Goal: Information Seeking & Learning: Learn about a topic

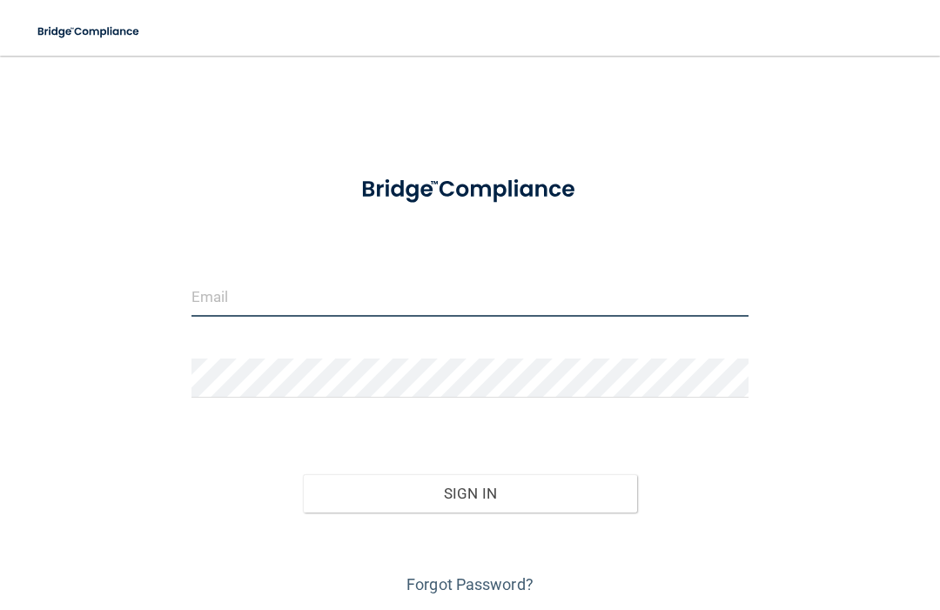
click at [262, 297] on input "email" at bounding box center [469, 297] width 557 height 39
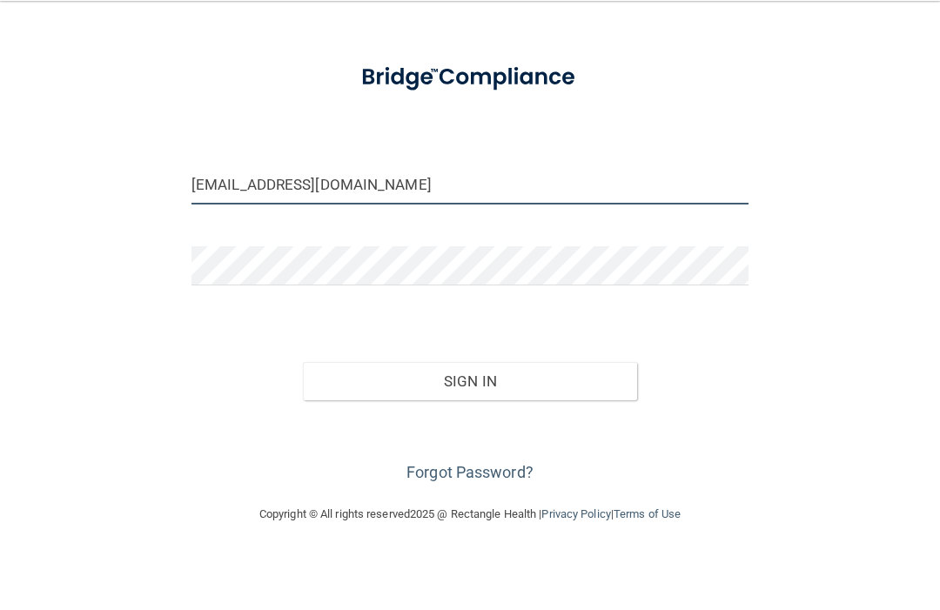
scroll to position [57, 0]
type input "[EMAIL_ADDRESS][DOMAIN_NAME]"
click at [296, 232] on form "[EMAIL_ADDRESS][DOMAIN_NAME] Invalid email/password. You don't have permission …" at bounding box center [469, 323] width 557 height 439
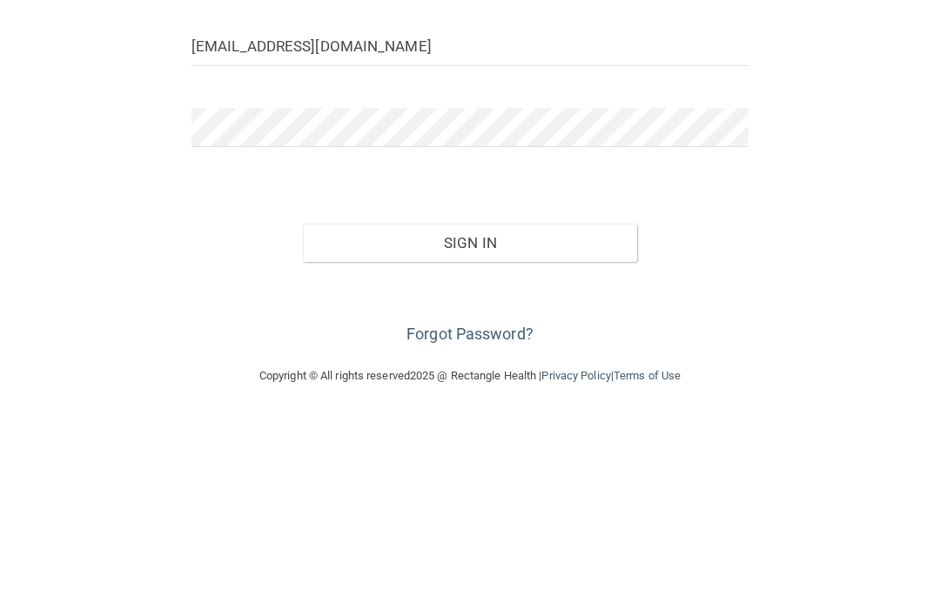
click at [543, 418] on button "Sign In" at bounding box center [470, 437] width 334 height 38
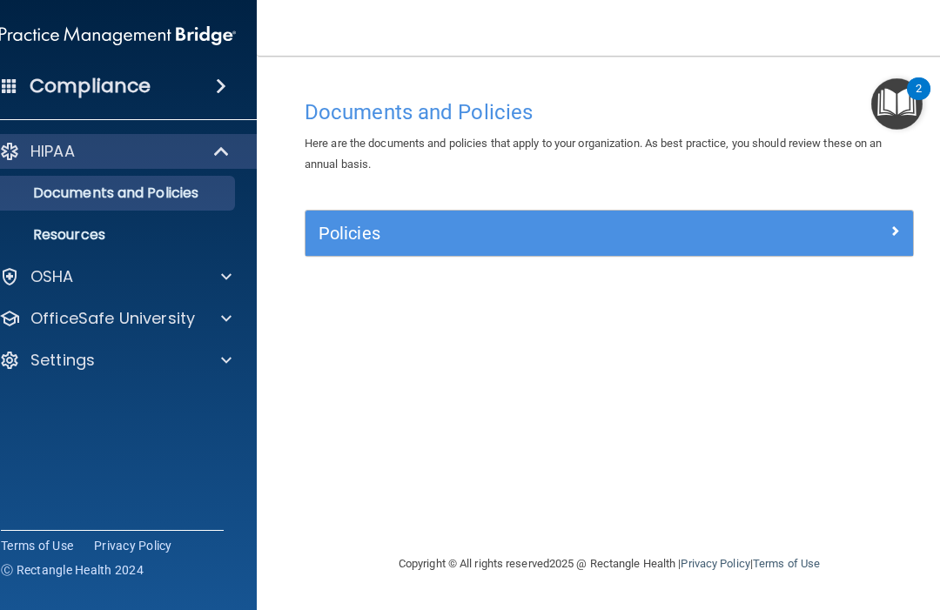
click at [215, 275] on div at bounding box center [224, 276] width 44 height 21
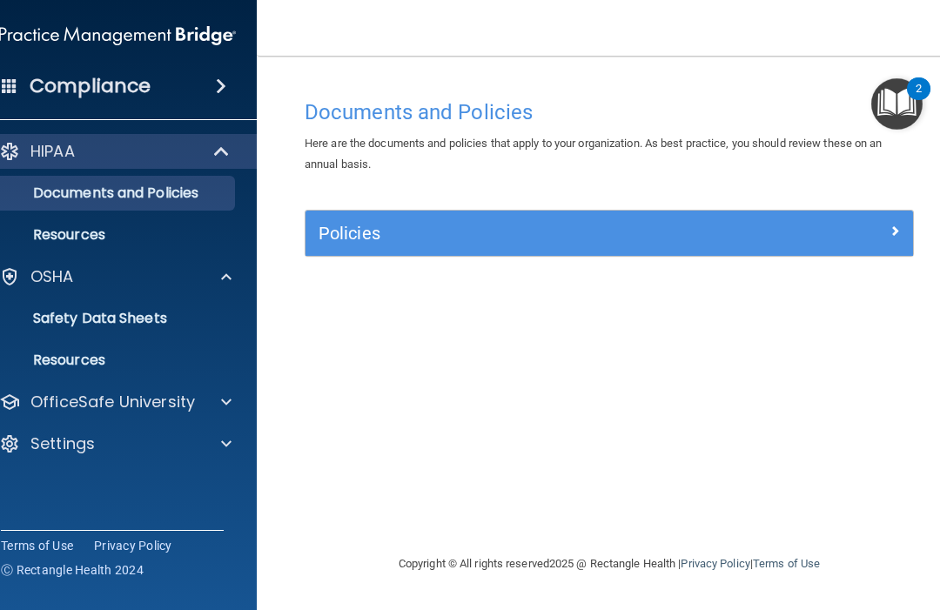
click at [77, 325] on p "Safety Data Sheets" at bounding box center [109, 318] width 238 height 17
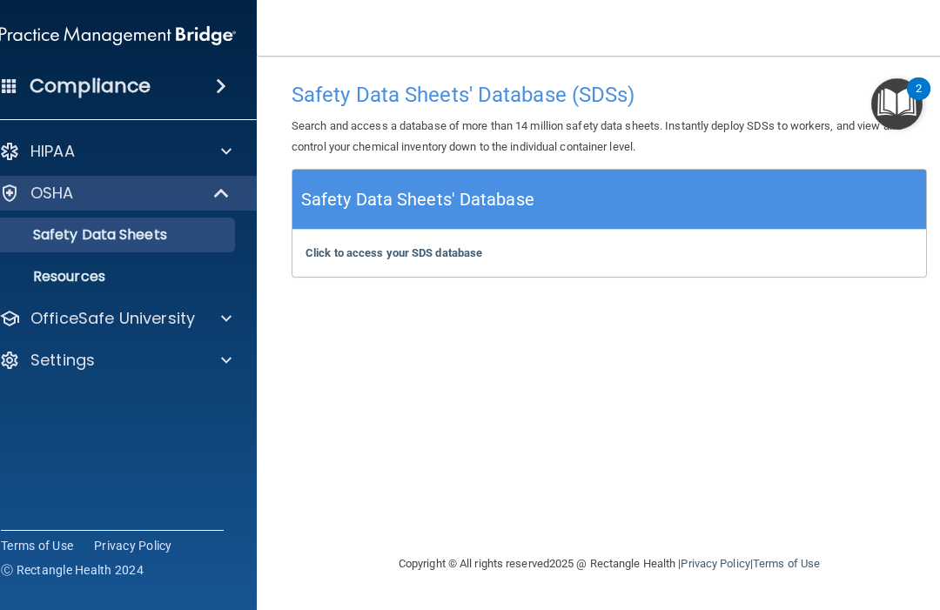
click at [65, 286] on link "Resources" at bounding box center [98, 276] width 274 height 35
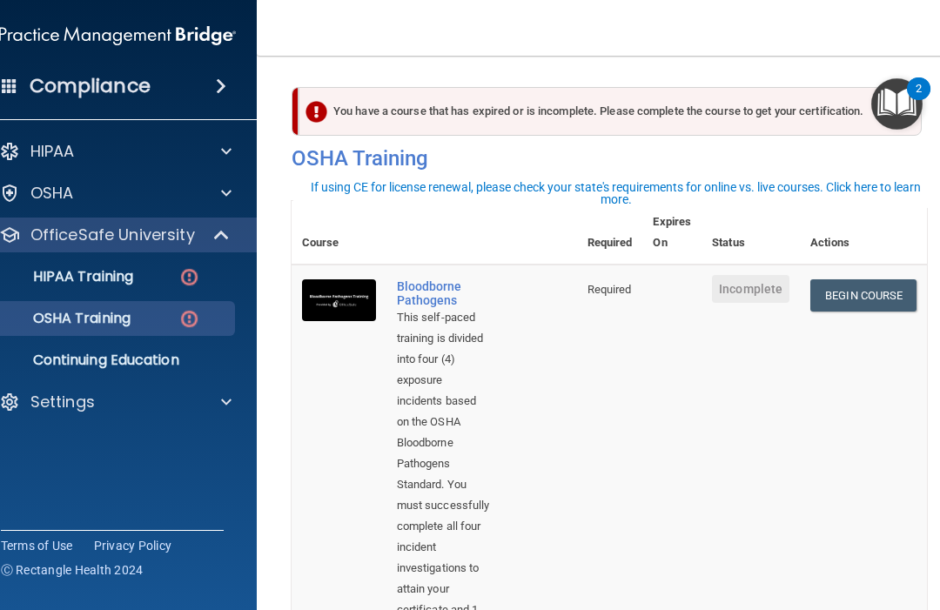
click at [898, 295] on link "Begin Course" at bounding box center [863, 295] width 106 height 32
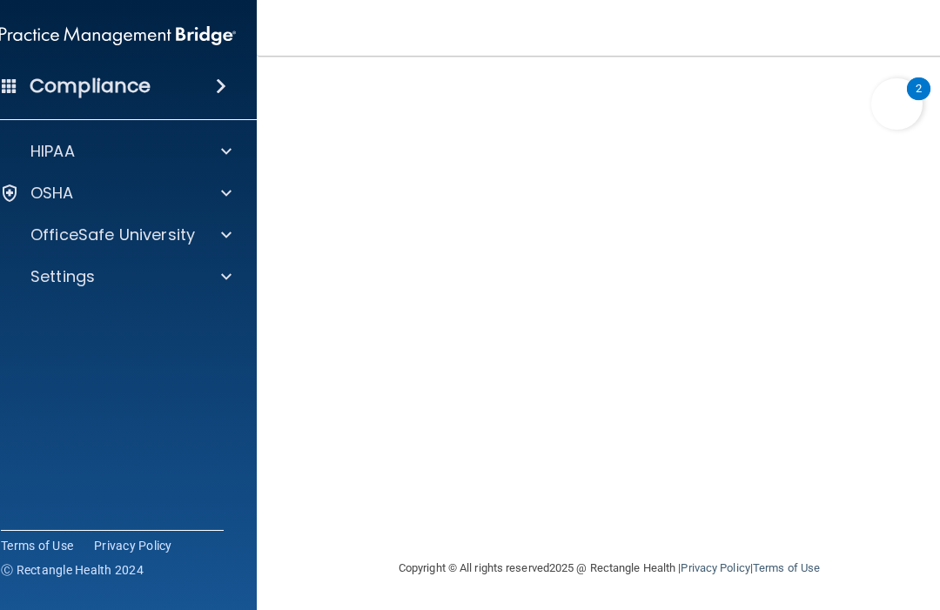
scroll to position [134, 0]
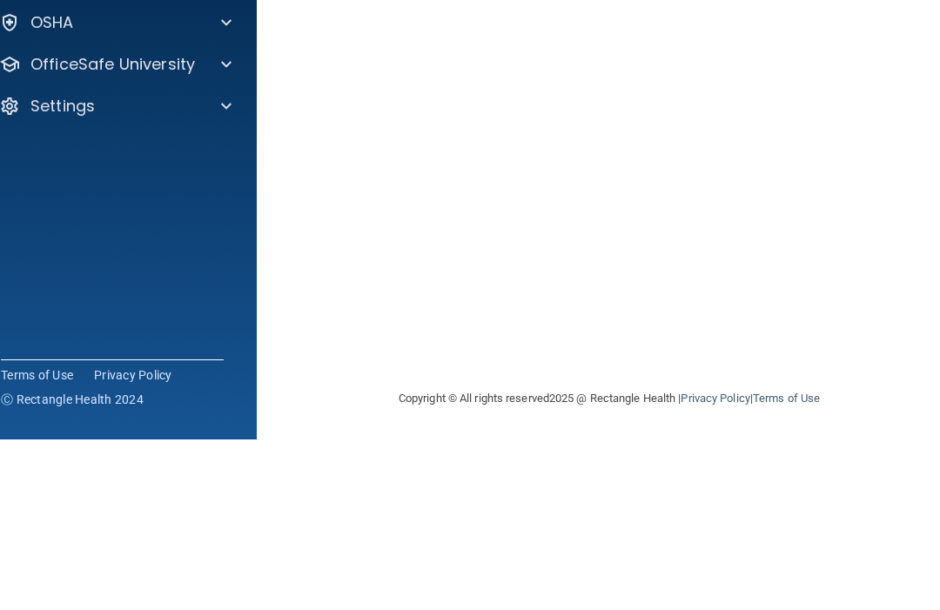
click at [923, 164] on div "Bloodborne Pathogens Training This course doesn’t expire until . Are you sure y…" at bounding box center [609, 257] width 635 height 602
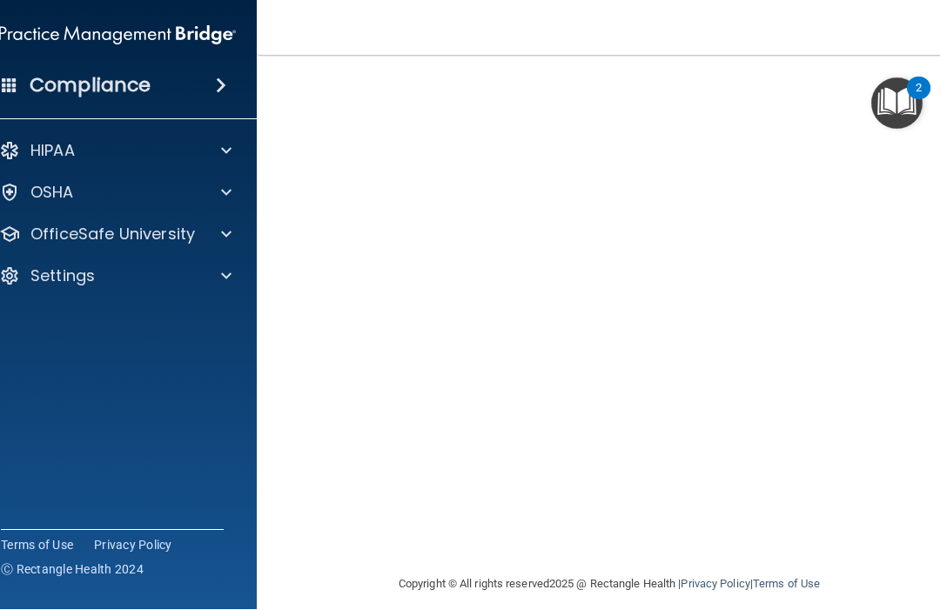
scroll to position [117, 0]
